Goal: Task Accomplishment & Management: Manage account settings

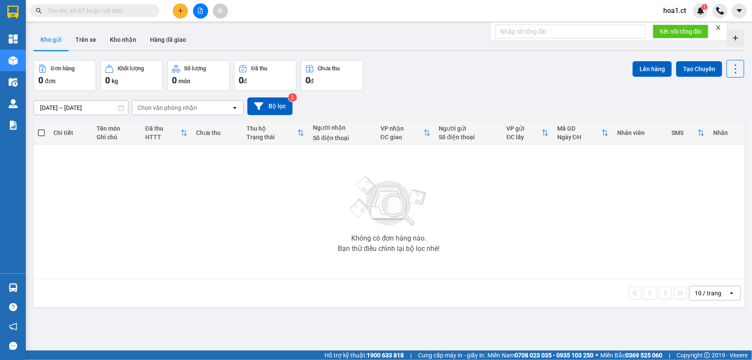
click at [675, 12] on span "hoa1.ct" at bounding box center [675, 10] width 37 height 11
click at [670, 26] on span "Đăng xuất" at bounding box center [688, 26] width 36 height 9
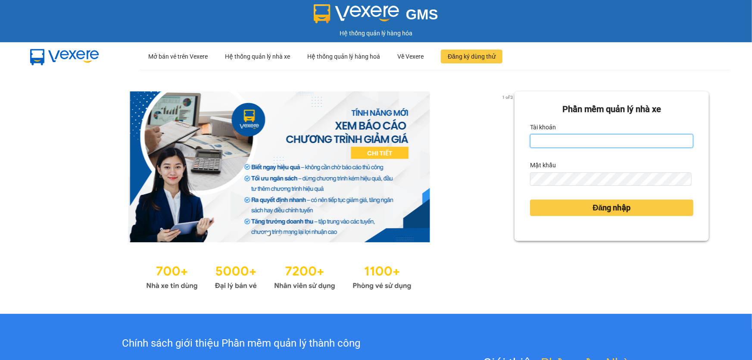
click at [542, 141] on input "Tài khoản" at bounding box center [611, 141] width 163 height 14
type input "nhitd.ct"
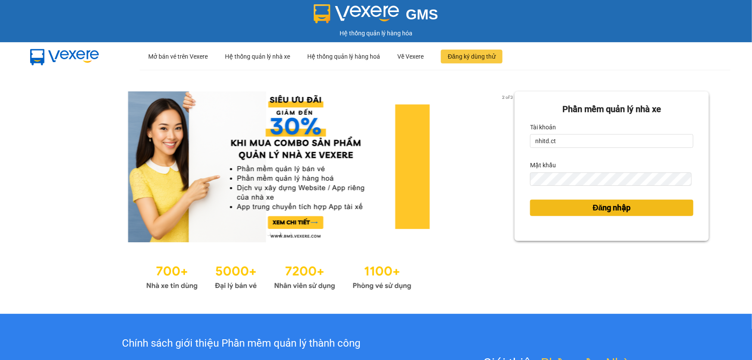
click at [544, 203] on button "Đăng nhập" at bounding box center [611, 208] width 163 height 16
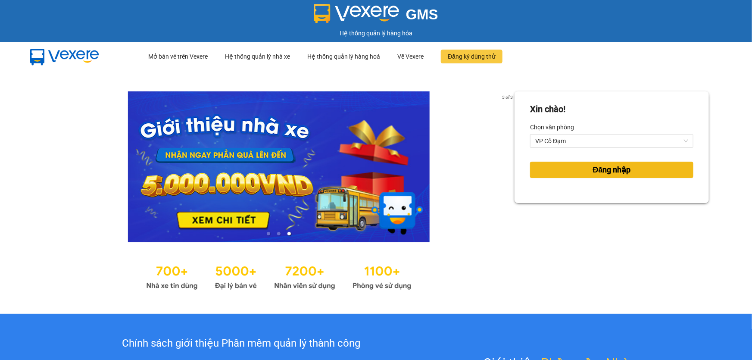
click at [568, 174] on button "Đăng nhập" at bounding box center [611, 170] width 163 height 16
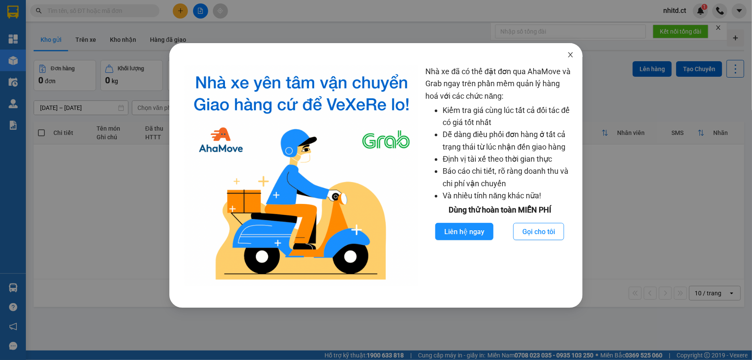
click at [573, 53] on icon "close" at bounding box center [571, 54] width 5 height 5
